Goal: Task Accomplishment & Management: Use online tool/utility

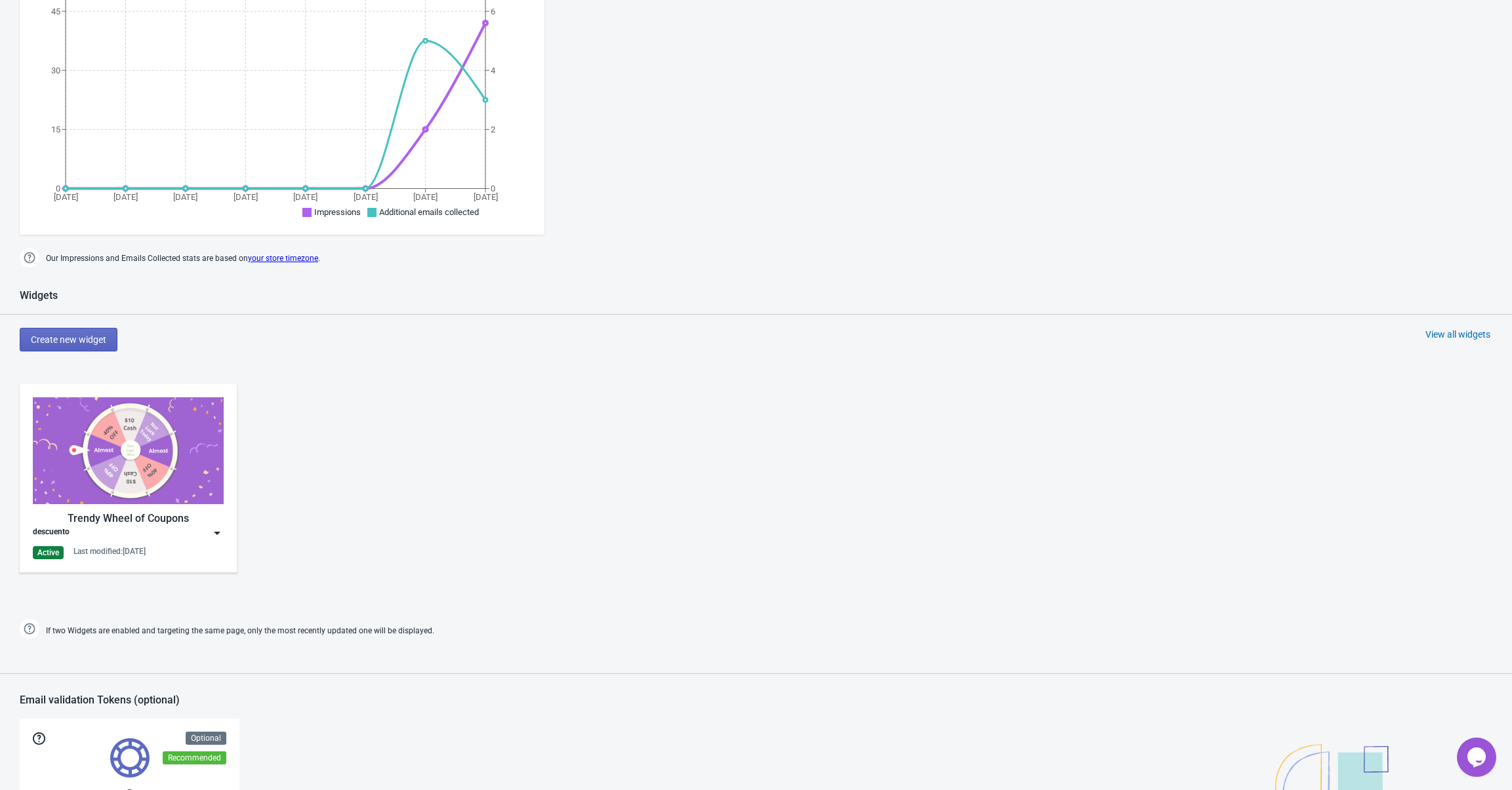
scroll to position [334, 0]
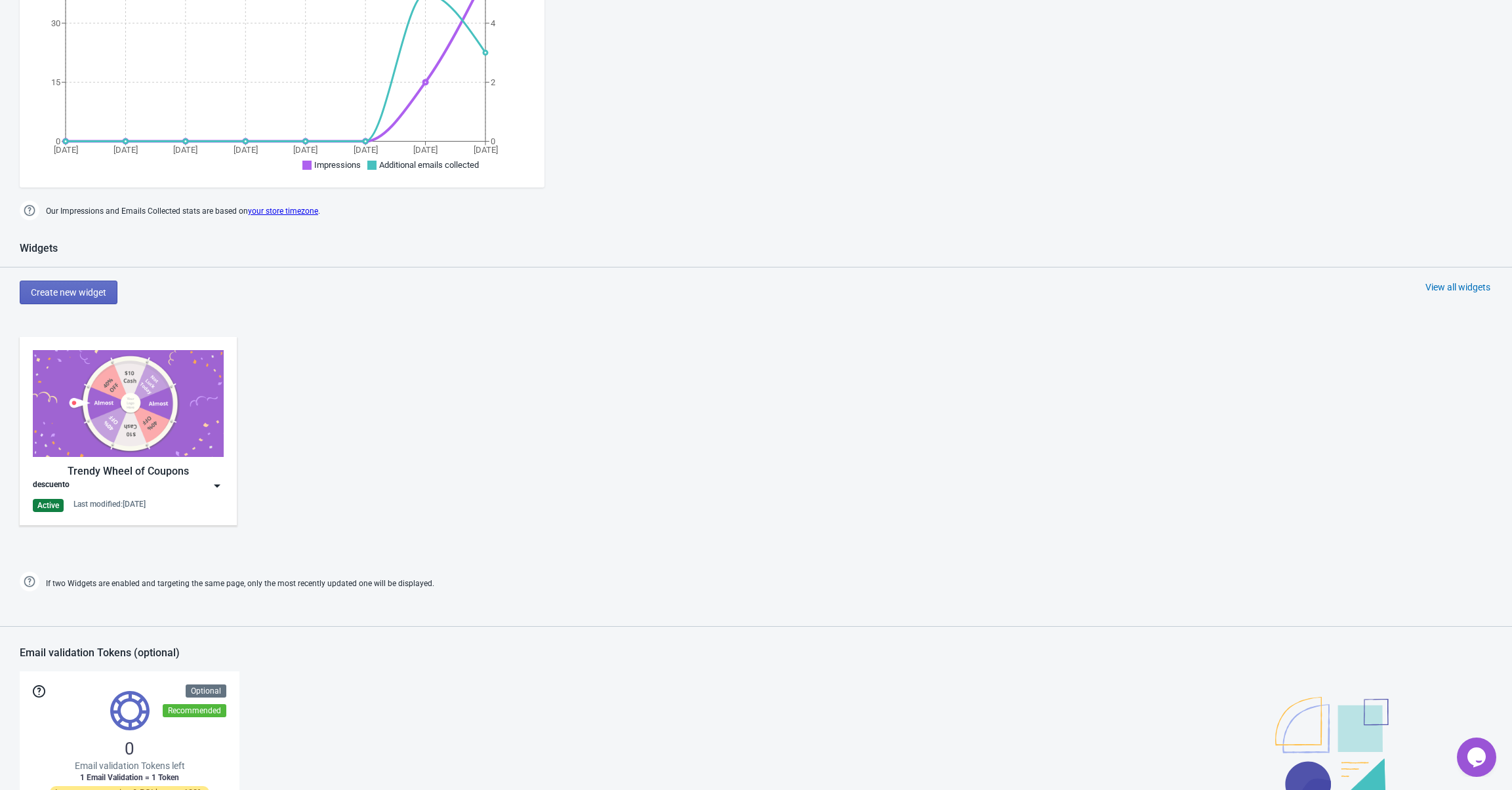
click at [125, 443] on img at bounding box center [128, 403] width 191 height 107
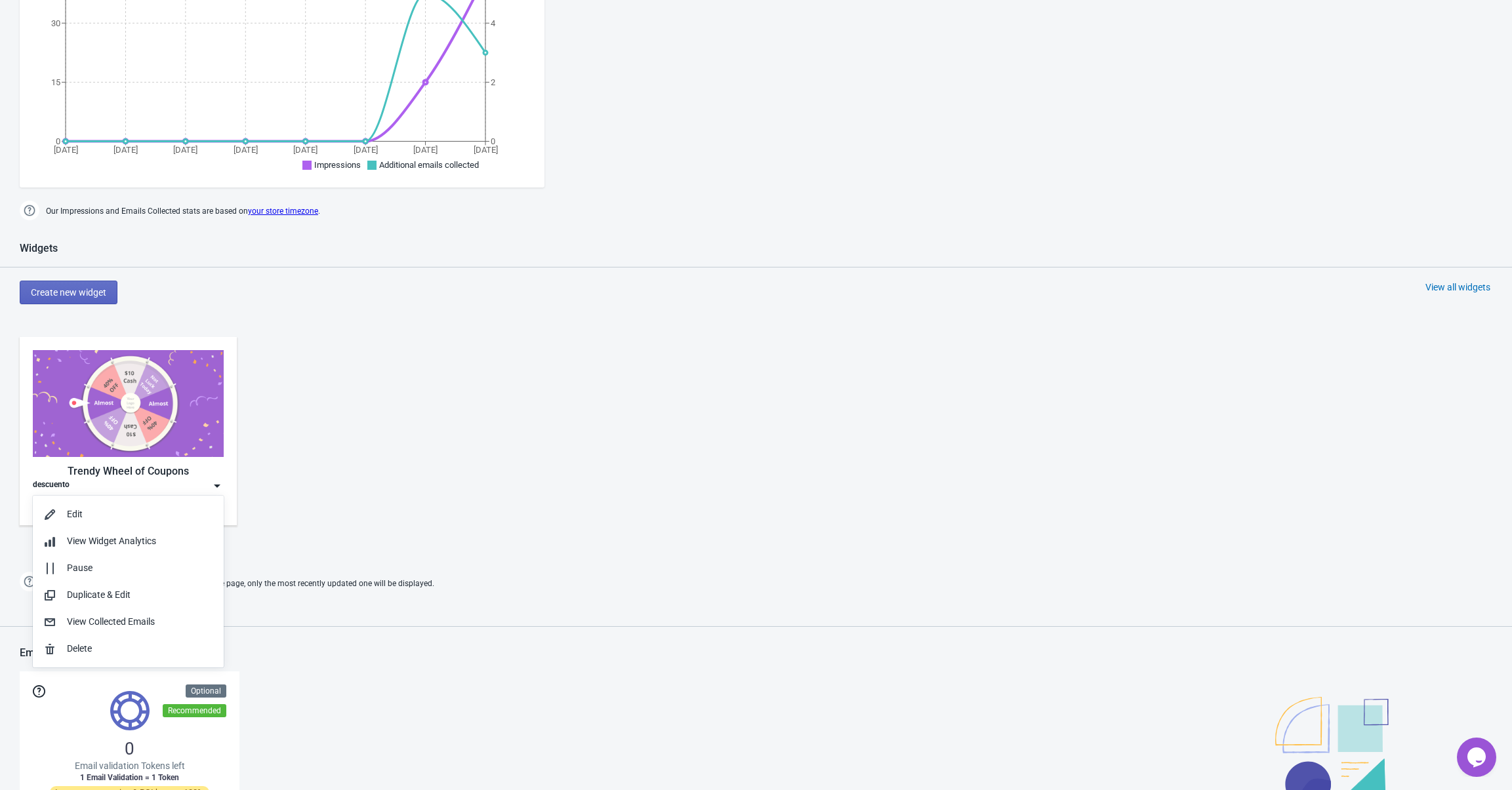
click at [379, 480] on div "Trendy Wheel of Coupons descuento Active Last modified: 2.10.2025" at bounding box center [756, 443] width 1512 height 236
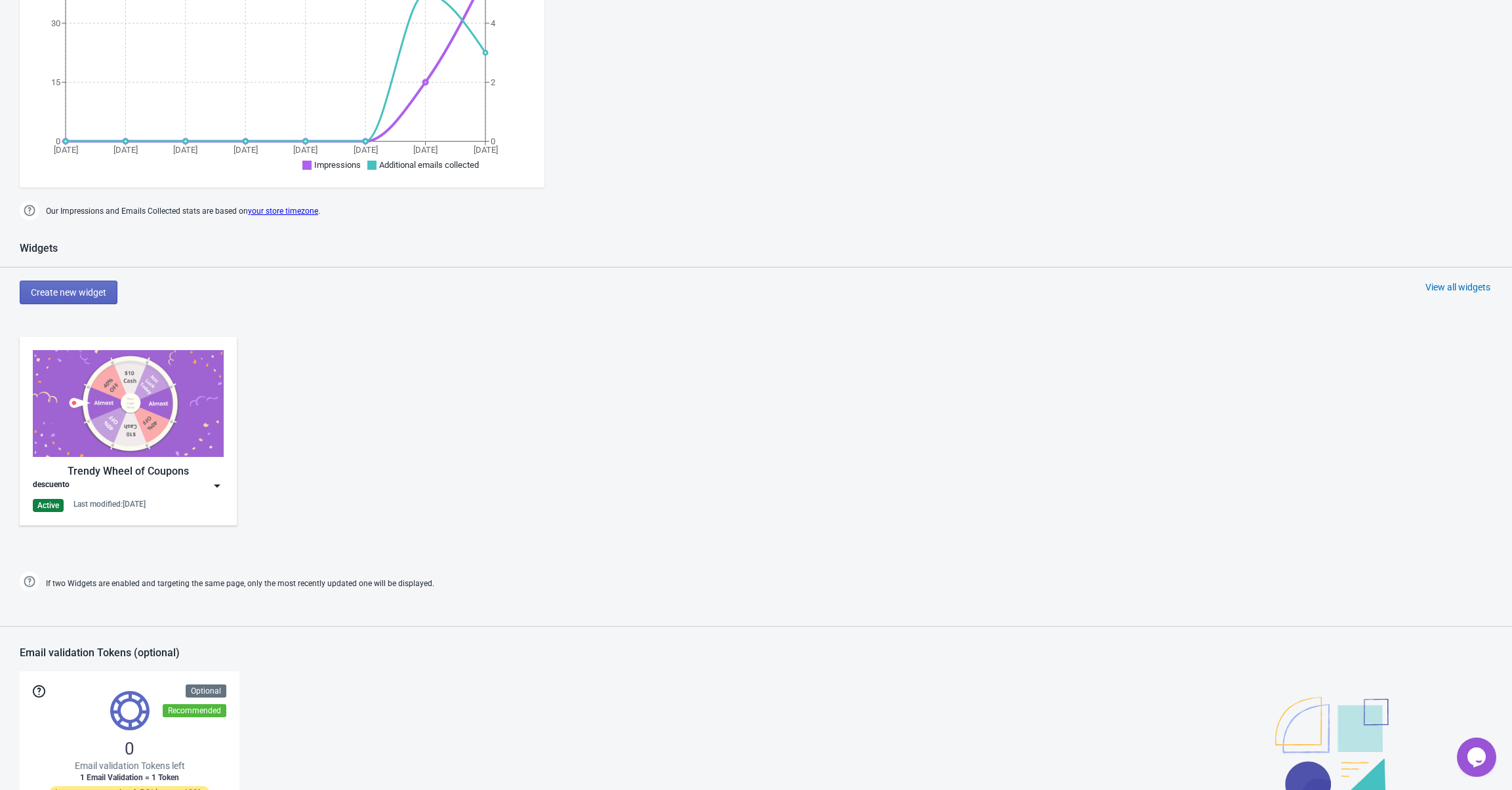
click at [170, 455] on img at bounding box center [128, 403] width 191 height 107
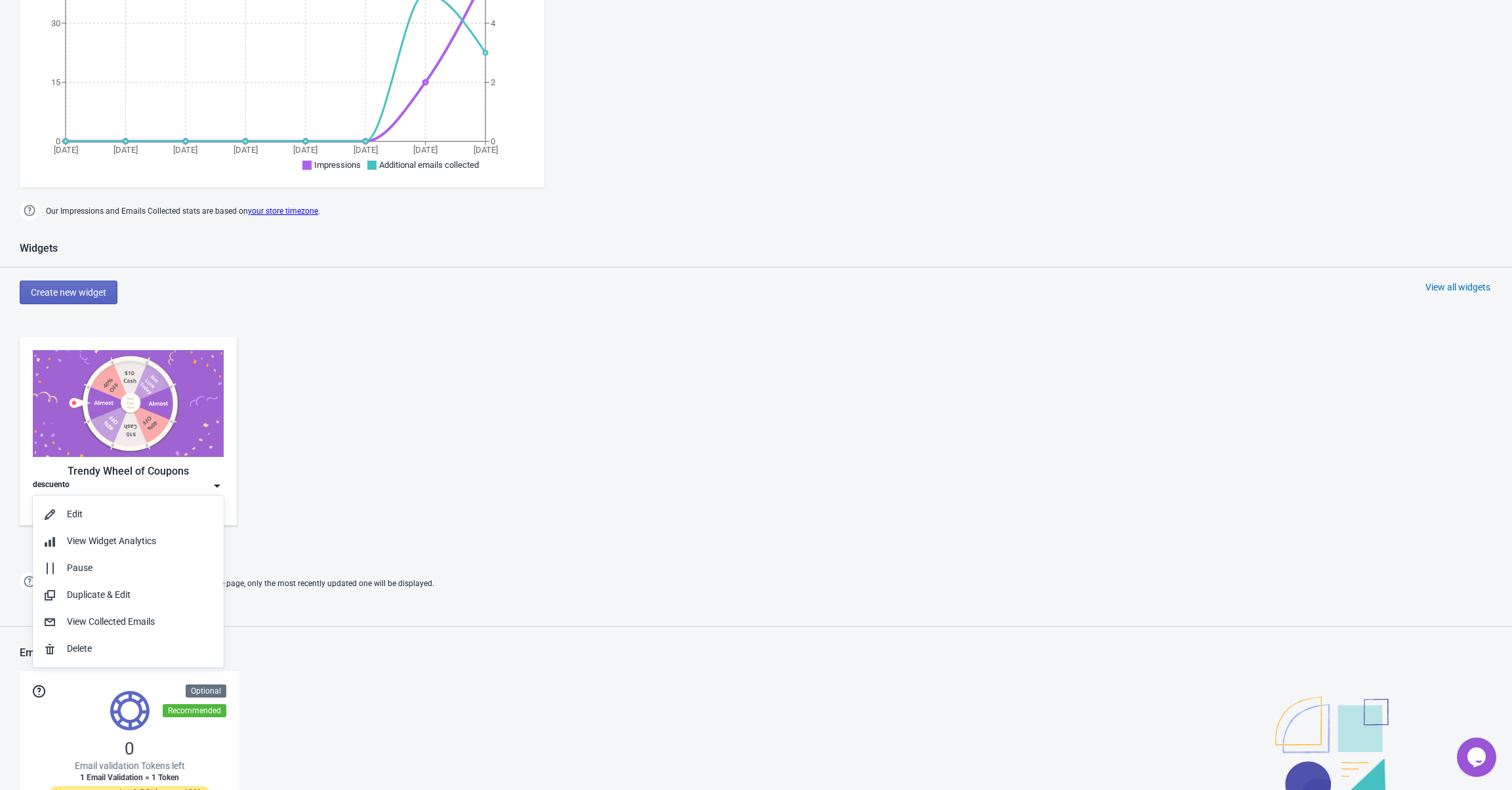
click at [170, 455] on img at bounding box center [128, 403] width 191 height 107
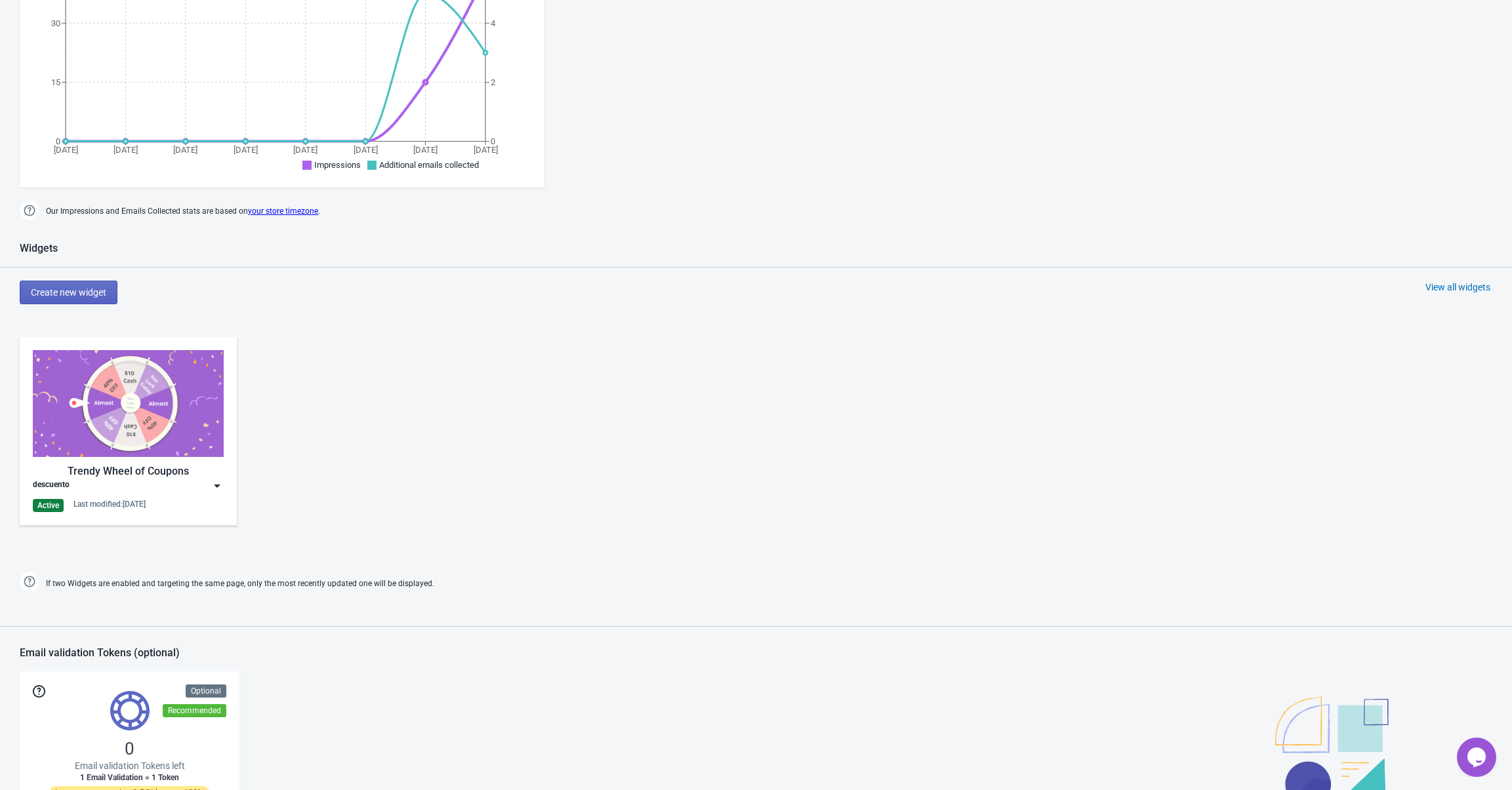
click at [101, 503] on div "Last modified: 2.10.2025" at bounding box center [109, 504] width 72 height 10
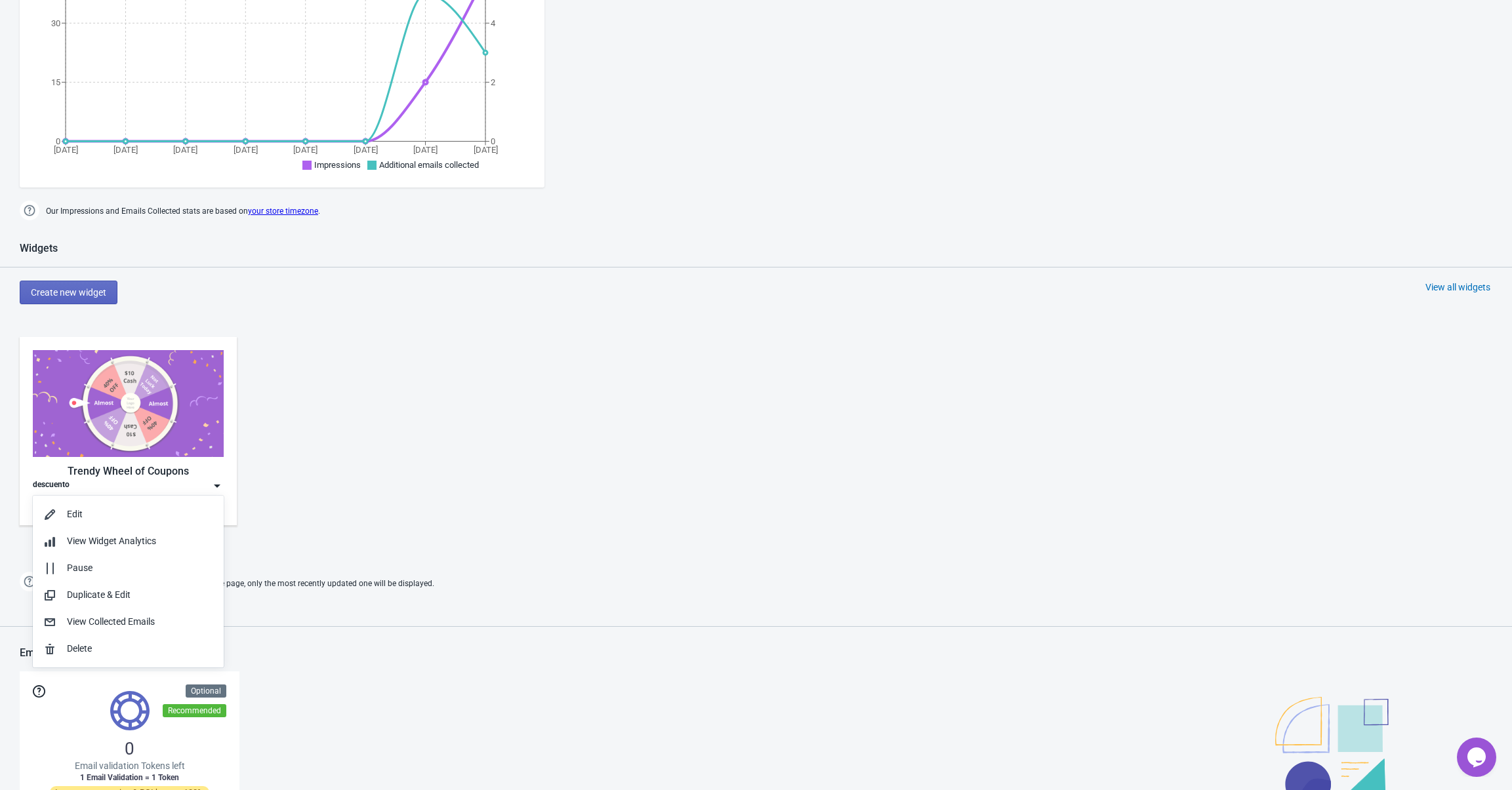
click at [343, 386] on div "Trendy Wheel of Coupons descuento Active Last modified: 2.10.2025" at bounding box center [756, 443] width 1512 height 236
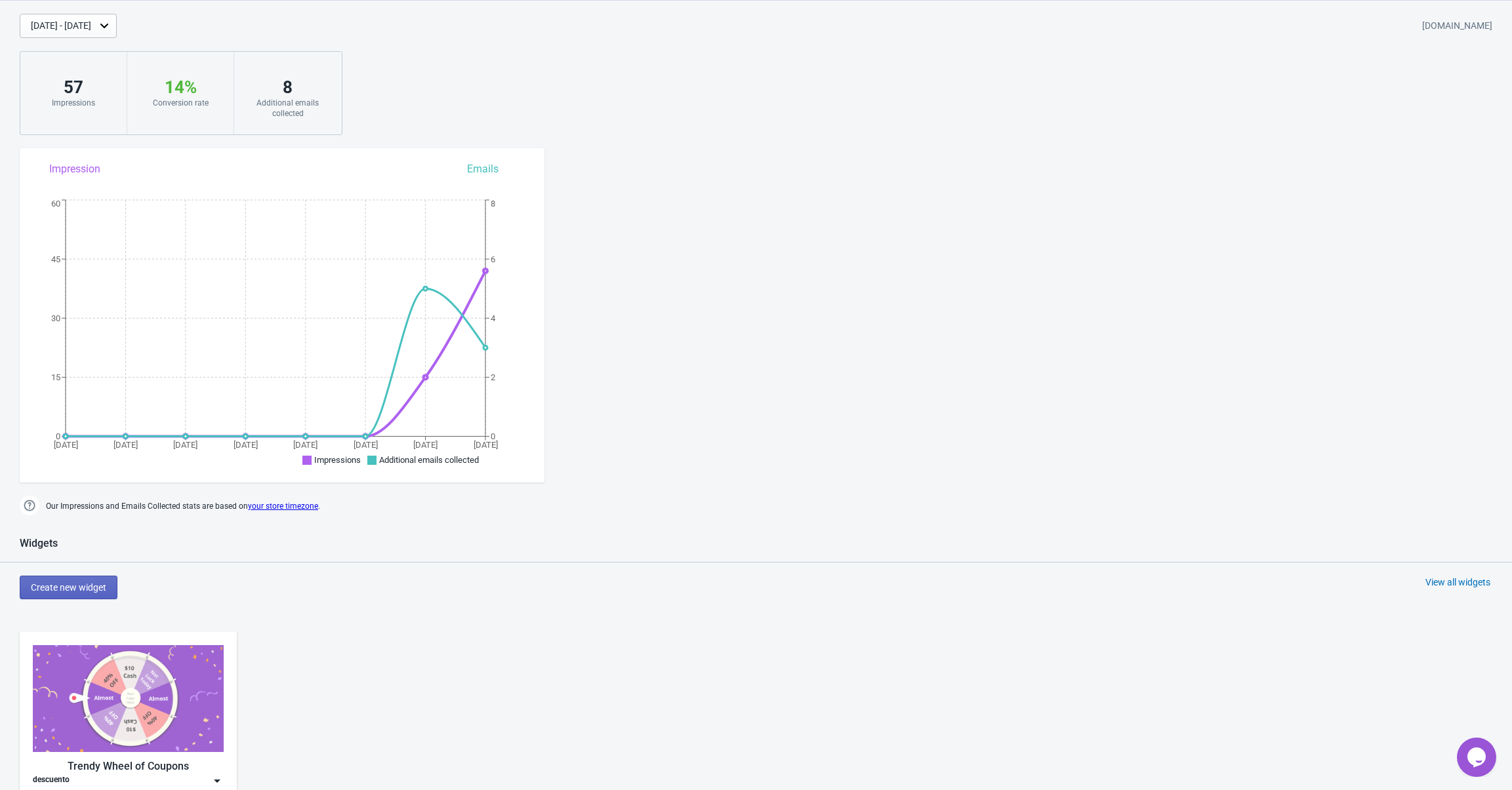
scroll to position [0, 0]
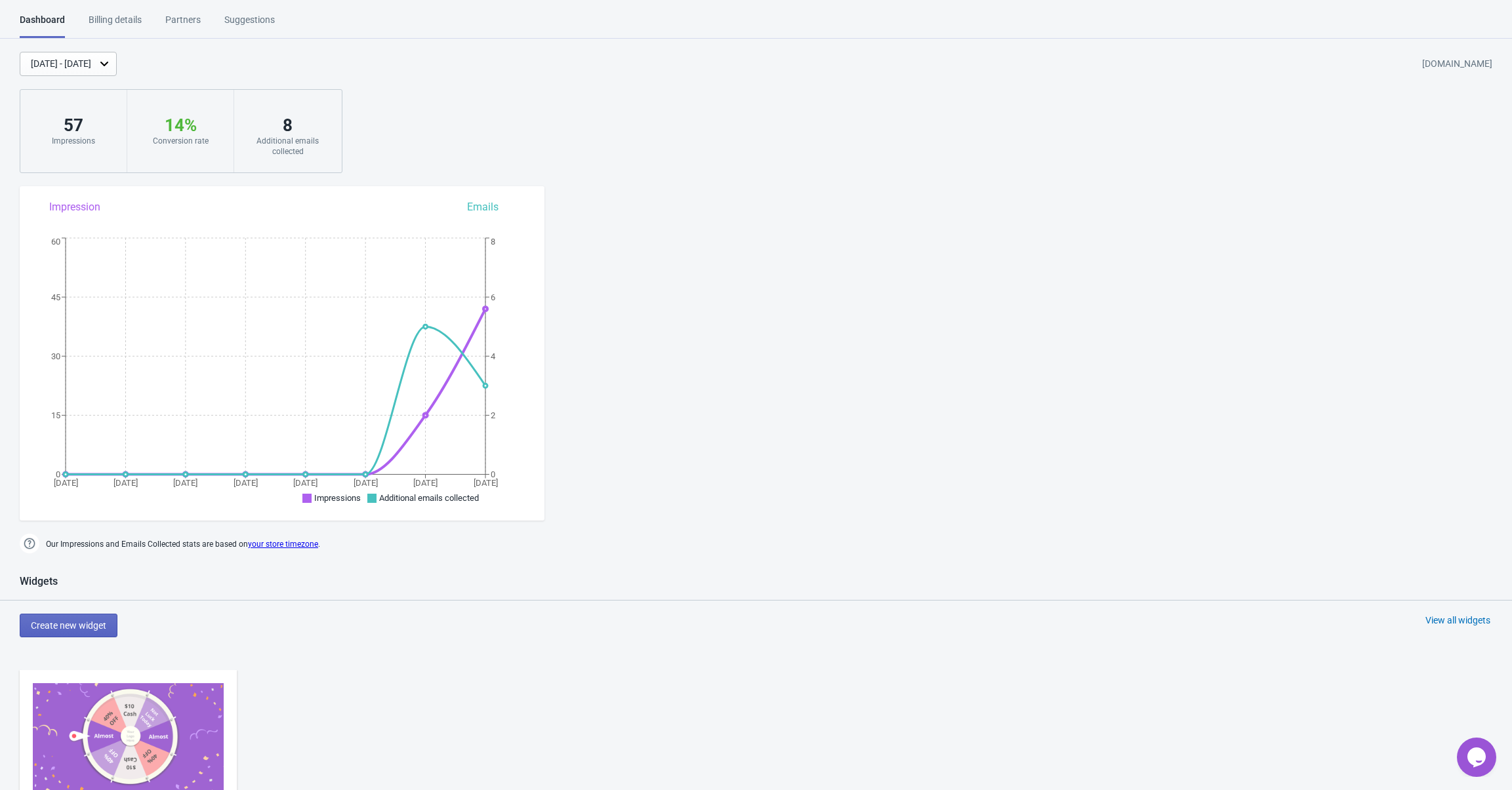
click at [279, 127] on div "8" at bounding box center [288, 125] width 81 height 21
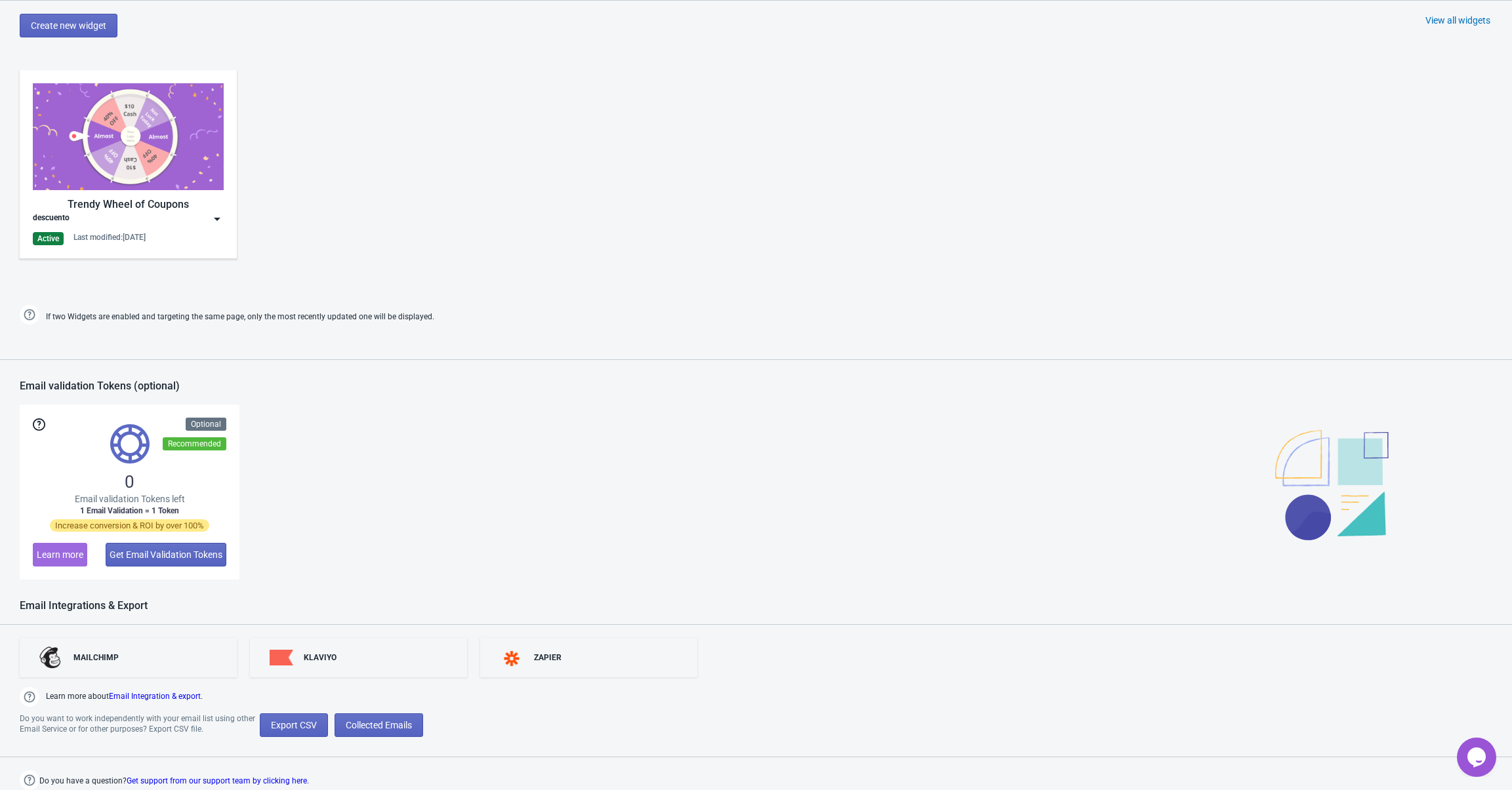
scroll to position [371, 0]
